Goal: Task Accomplishment & Management: Manage account settings

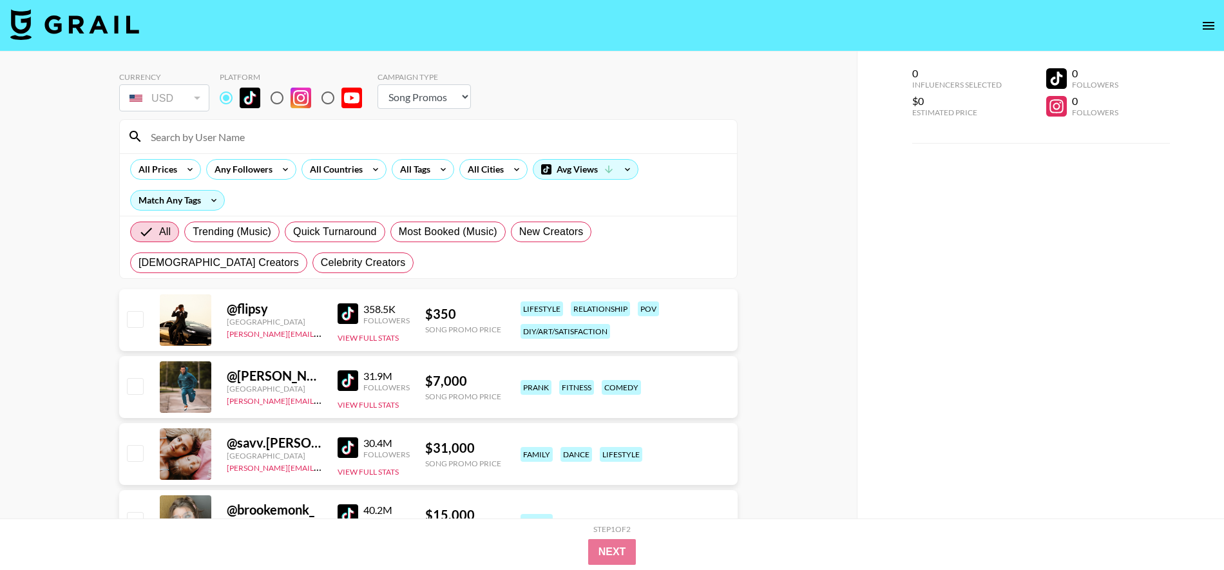
select select "Song"
click at [1202, 28] on icon "open drawer" at bounding box center [1208, 25] width 15 height 15
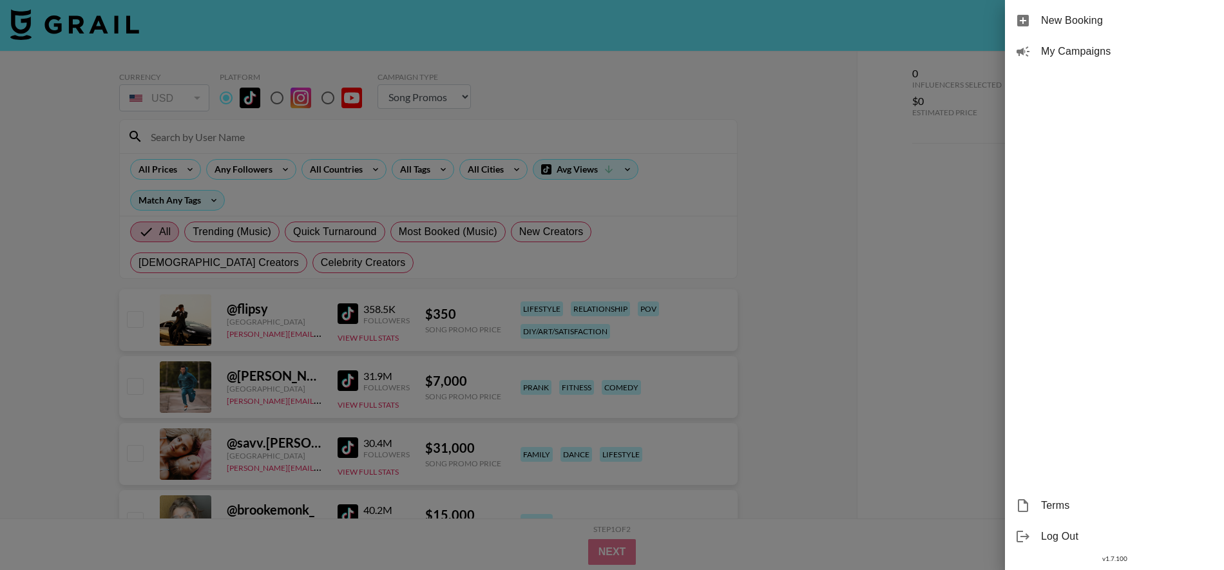
click at [1058, 61] on div "My Campaigns" at bounding box center [1114, 51] width 219 height 31
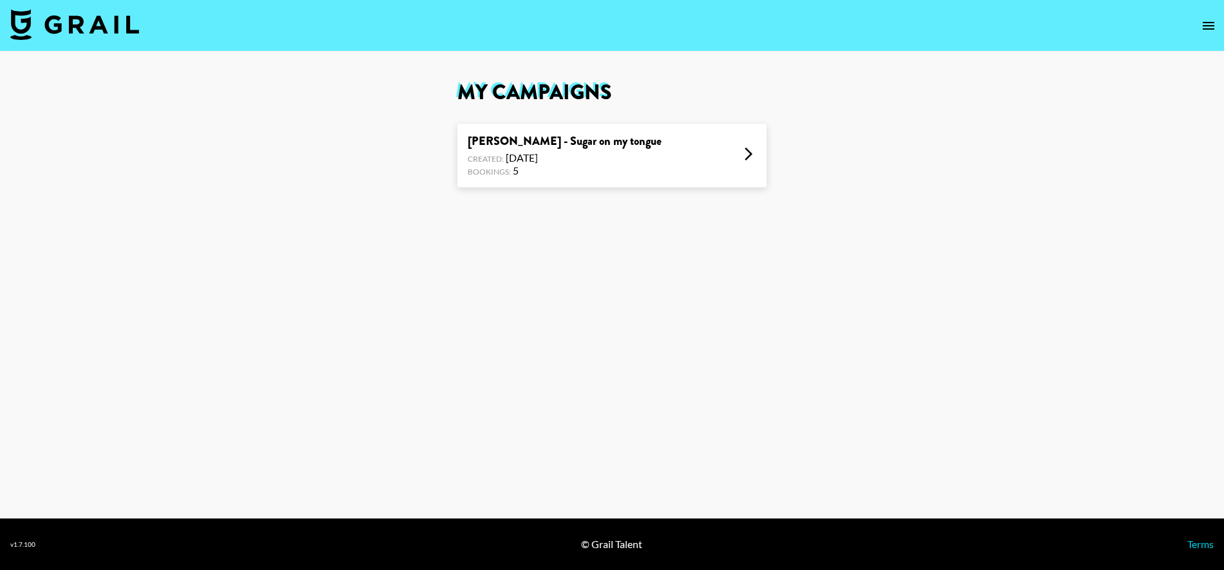
click at [546, 155] on div "Created: Aug 22, 2025" at bounding box center [565, 157] width 194 height 13
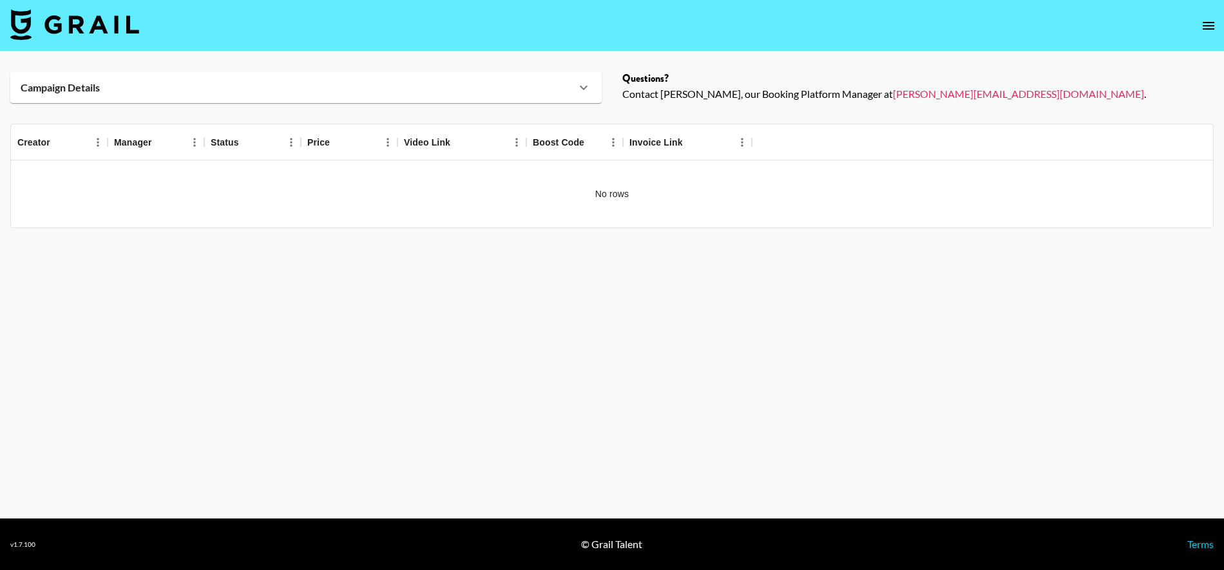
click at [233, 93] on div "Campaign Details" at bounding box center [298, 87] width 555 height 13
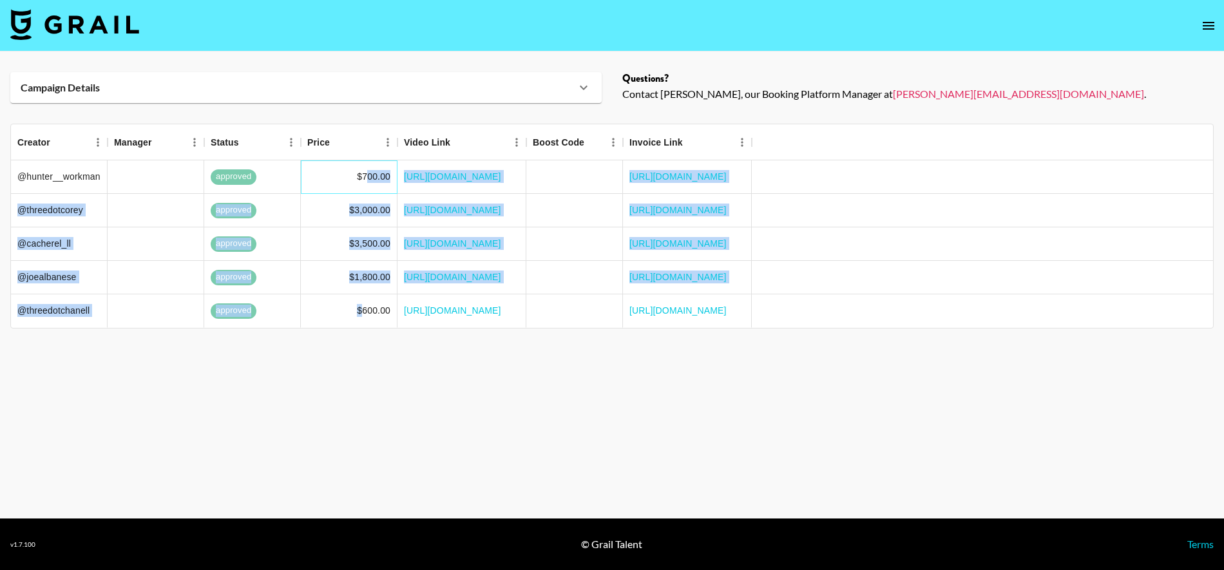
drag, startPoint x: 370, startPoint y: 177, endPoint x: 360, endPoint y: 309, distance: 132.4
click at [360, 309] on div "@hunter__workman approved $700.00 [URL][DOMAIN_NAME] [URL][DOMAIN_NAME] @threed…" at bounding box center [612, 244] width 1202 height 168
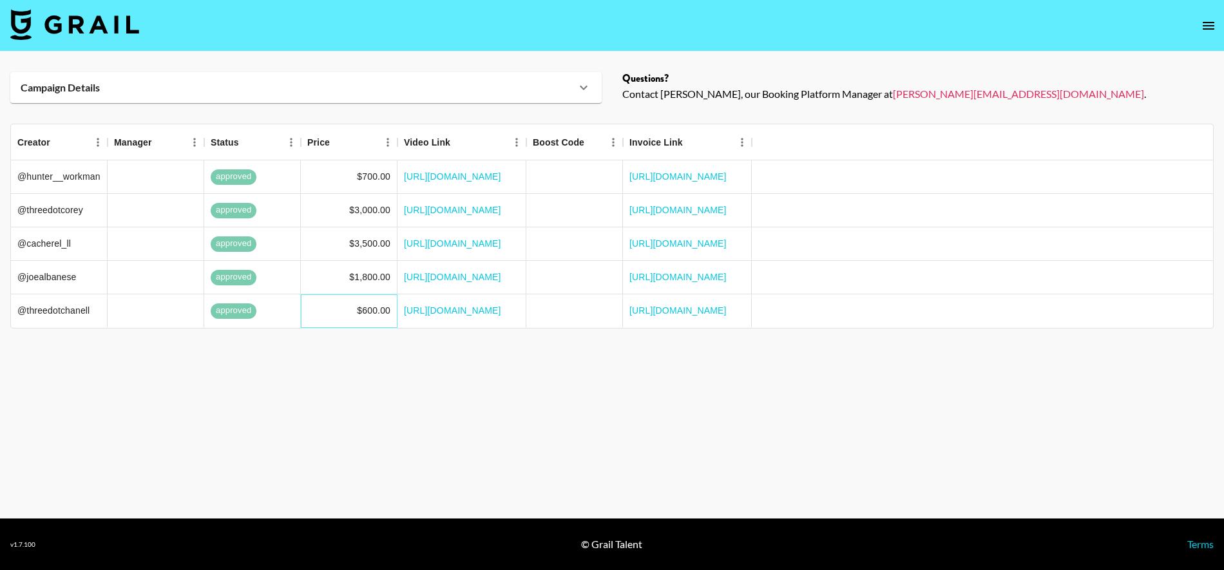
click at [376, 316] on div "$600.00" at bounding box center [374, 310] width 34 height 13
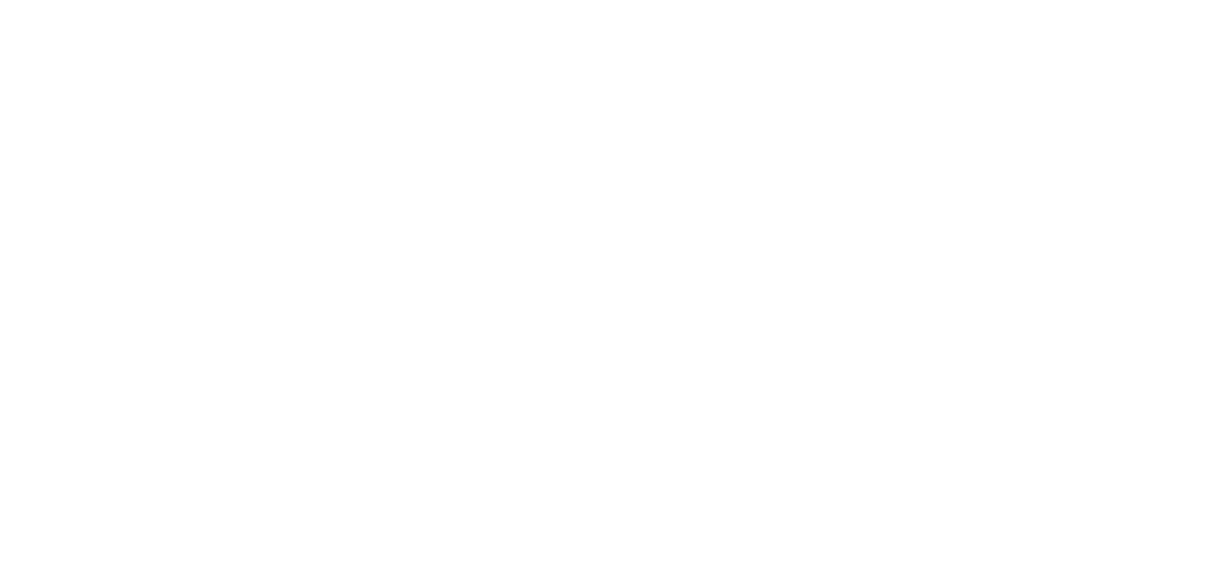
select select "Song"
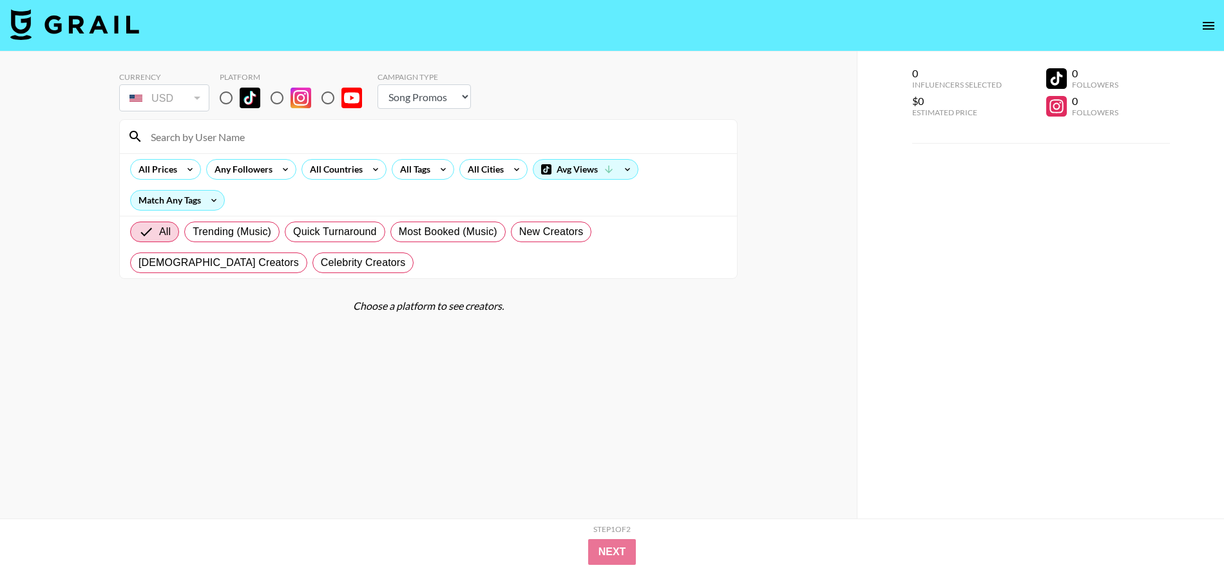
click at [249, 103] on img at bounding box center [250, 98] width 21 height 21
click at [240, 103] on input "radio" at bounding box center [226, 97] width 27 height 27
radio input "true"
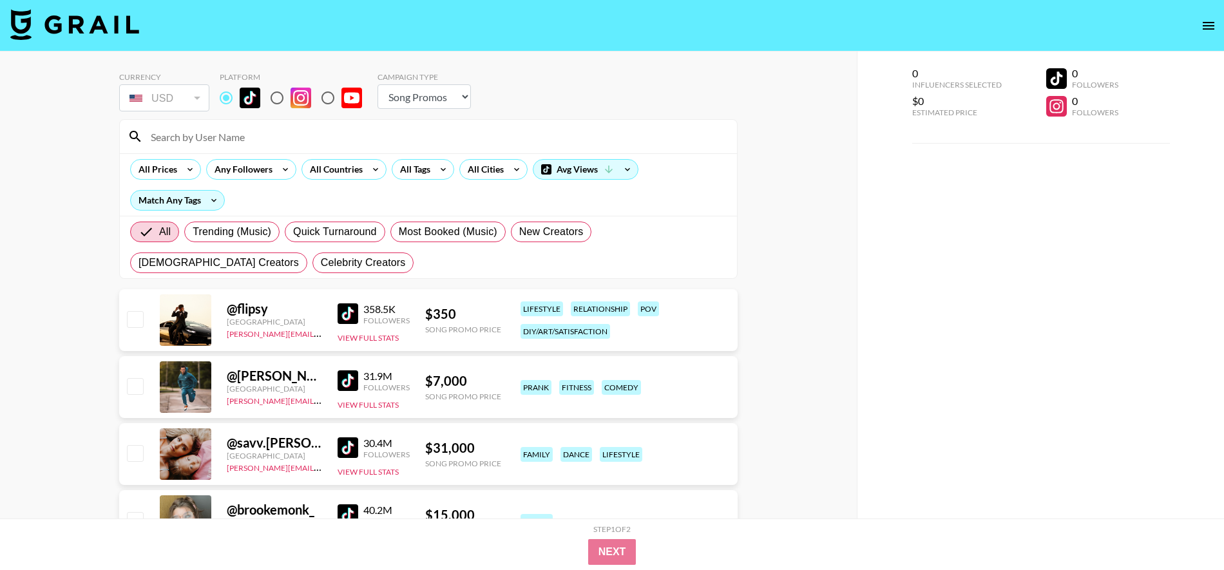
click at [358, 312] on link at bounding box center [351, 313] width 26 height 21
